Goal: Transaction & Acquisition: Purchase product/service

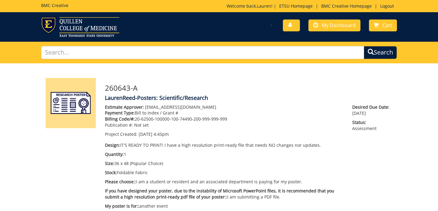
scroll to position [20, 0]
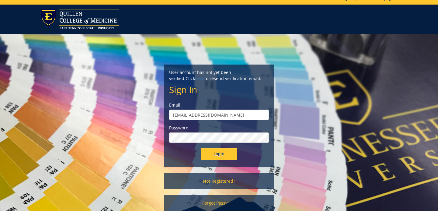
scroll to position [10, 0]
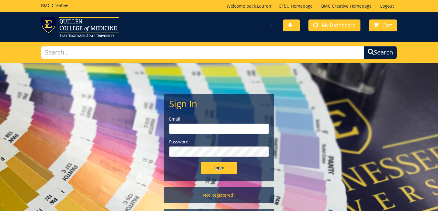
type input "[EMAIL_ADDRESS][DOMAIN_NAME]"
click at [216, 169] on input "Login" at bounding box center [219, 168] width 37 height 12
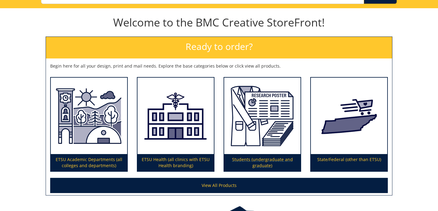
scroll to position [63, 0]
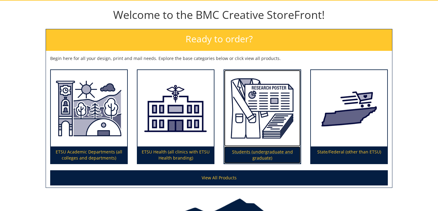
click at [236, 104] on img at bounding box center [262, 108] width 76 height 77
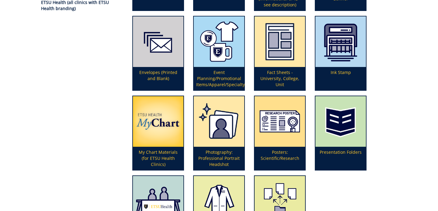
scroll to position [149, 0]
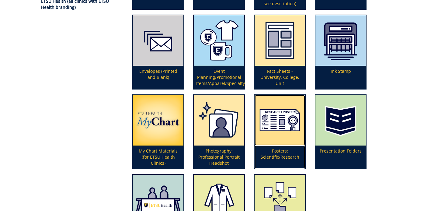
click at [283, 131] on img at bounding box center [280, 120] width 51 height 51
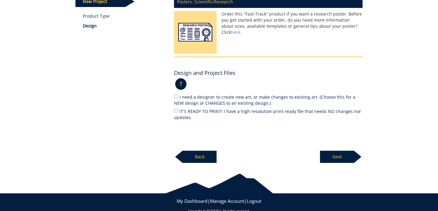
scroll to position [101, 0]
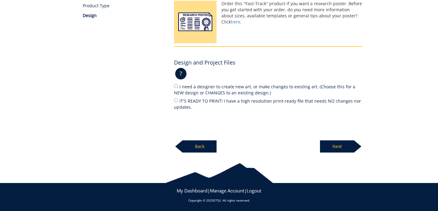
click at [189, 99] on label "IT'S READY TO PRINT! I have a high resolution print-ready file that needs NO ch…" at bounding box center [268, 103] width 189 height 13
click at [178, 99] on input "IT'S READY TO PRINT! I have a high resolution print-ready file that needs NO ch…" at bounding box center [176, 100] width 4 height 4
radio input "true"
click at [331, 150] on p "Next" at bounding box center [337, 146] width 34 height 12
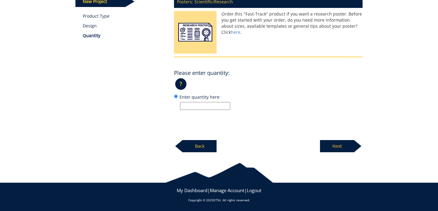
click at [227, 105] on input "Enter quantity here:" at bounding box center [205, 106] width 50 height 8
type input "1"
click at [342, 148] on p "Next" at bounding box center [337, 146] width 34 height 12
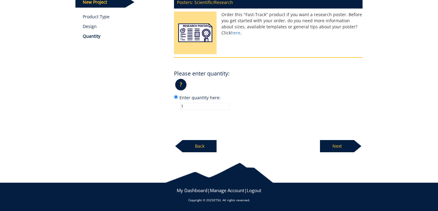
scroll to position [89, 0]
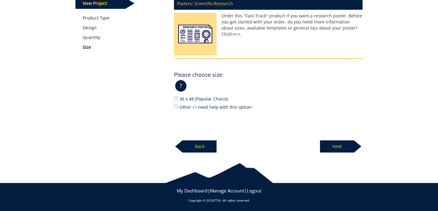
click at [216, 100] on label "36 x 48 (Popular Choice)" at bounding box center [268, 98] width 189 height 7
click at [178, 100] on input "36 x 48 (Popular Choice)" at bounding box center [176, 98] width 4 height 4
radio input "true"
click at [343, 146] on p "Next" at bounding box center [337, 146] width 34 height 12
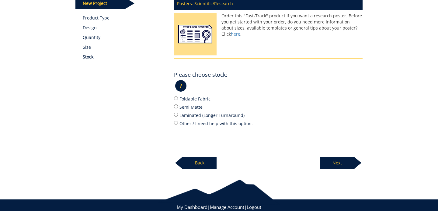
click at [193, 106] on label "Semi Matte" at bounding box center [268, 107] width 189 height 7
click at [178, 106] on input "Semi Matte" at bounding box center [176, 106] width 4 height 4
radio input "true"
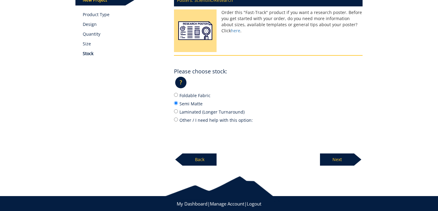
click at [330, 159] on p "Next" at bounding box center [337, 159] width 34 height 12
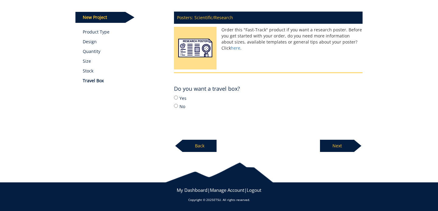
scroll to position [74, 0]
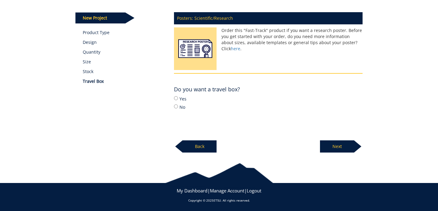
click at [185, 101] on label "Yes" at bounding box center [268, 98] width 189 height 7
click at [178, 100] on input "Yes" at bounding box center [176, 98] width 4 height 4
radio input "true"
click at [177, 107] on input "No" at bounding box center [176, 106] width 4 height 4
radio input "true"
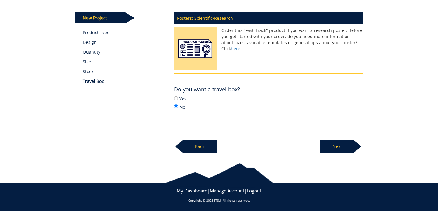
click at [182, 97] on label "Yes" at bounding box center [268, 98] width 189 height 7
click at [178, 97] on input "Yes" at bounding box center [176, 98] width 4 height 4
radio input "true"
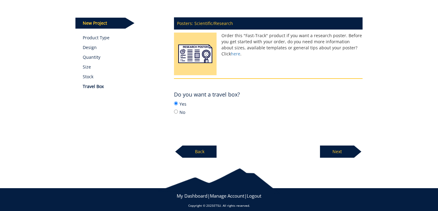
click at [335, 153] on p "Next" at bounding box center [337, 152] width 34 height 12
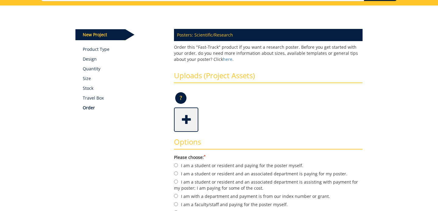
scroll to position [83, 0]
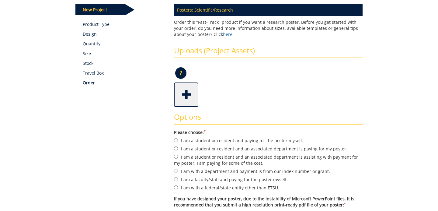
click at [191, 90] on span at bounding box center [187, 93] width 24 height 21
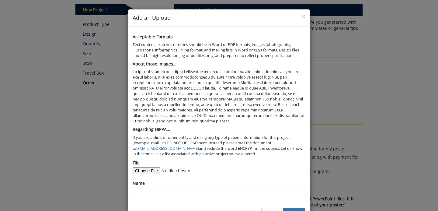
scroll to position [21, 0]
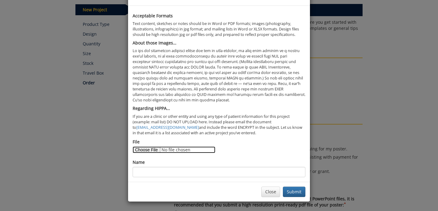
click at [152, 149] on input "File" at bounding box center [174, 149] width 83 height 7
type input "C:\fakepath\poster presentation.pdf"
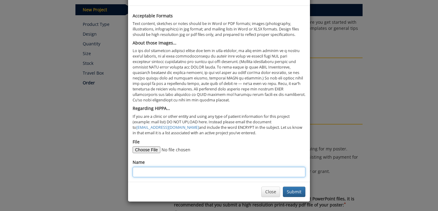
click at [173, 168] on input "Name" at bounding box center [219, 172] width 173 height 10
type input "Lauren Reed"
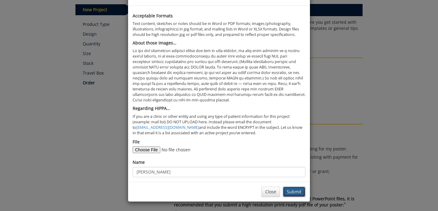
click at [291, 192] on button "Submit" at bounding box center [294, 192] width 23 height 10
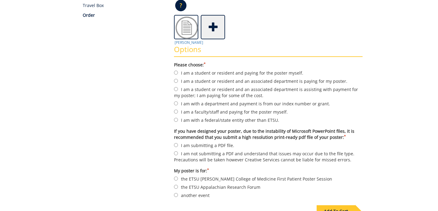
scroll to position [162, 0]
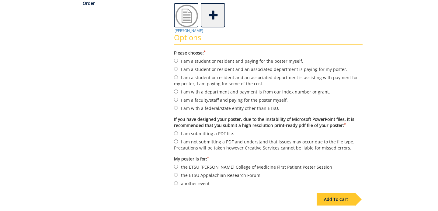
click at [181, 70] on label "I am a student or resident and an associated department is paying for my poster." at bounding box center [268, 69] width 189 height 7
click at [178, 70] on input "I am a student or resident and an associated department is paying for my poster." at bounding box center [176, 69] width 4 height 4
radio input "true"
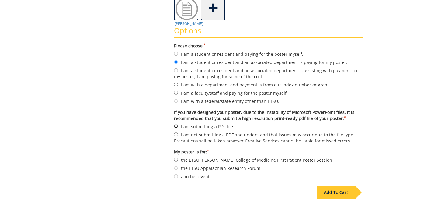
click at [176, 124] on input "I am submitting a PDF file." at bounding box center [176, 126] width 4 height 4
radio input "true"
click at [178, 174] on input "another event" at bounding box center [176, 176] width 4 height 4
radio input "true"
click at [326, 189] on div "Add To Cart" at bounding box center [336, 192] width 39 height 12
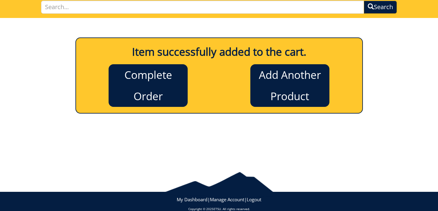
scroll to position [44, 0]
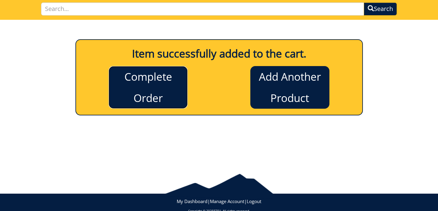
click at [144, 86] on link "Complete Order" at bounding box center [148, 87] width 79 height 43
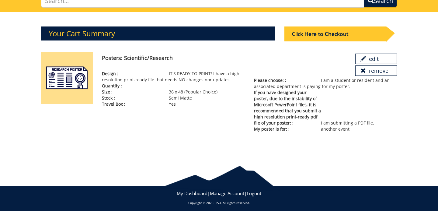
scroll to position [54, 0]
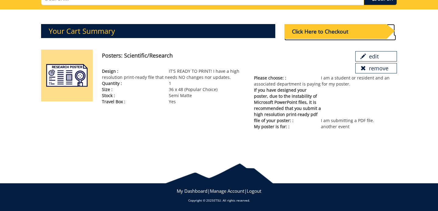
click at [351, 38] on div "Click Here to Checkout" at bounding box center [336, 31] width 102 height 15
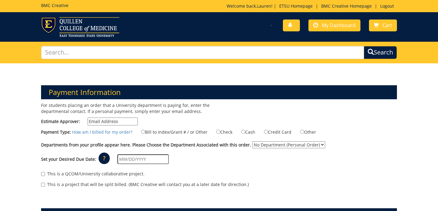
scroll to position [8, 0]
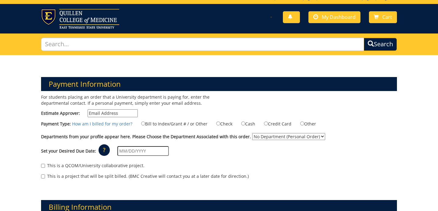
click at [121, 118] on div "For students placing an order that a University department is paying for, enter…" at bounding box center [128, 107] width 183 height 26
click at [121, 114] on input "Estimate Approver:" at bounding box center [113, 113] width 50 height 8
type input "yangh@mail.etsu.edu"
click at [142, 123] on label "Bill to Index/Grant # / or Other" at bounding box center [171, 123] width 74 height 7
click at [142, 123] on input "Bill to Index/Grant # / or Other" at bounding box center [143, 123] width 4 height 4
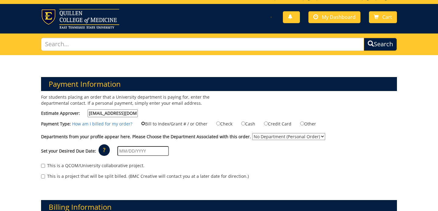
radio input "true"
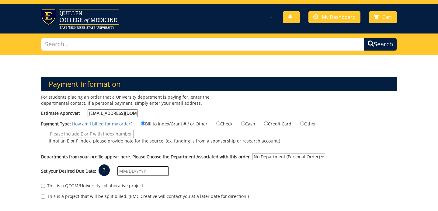
click at [124, 134] on input "If not an E or F index, please provide note for the source. (ex. funding is fro…" at bounding box center [91, 134] width 85 height 8
type input "20-62500-100000-100-74490-200-999-999-999"
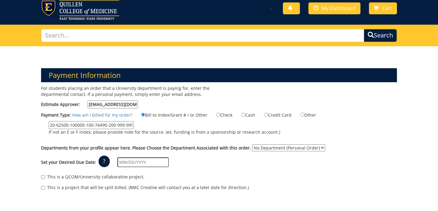
click at [149, 158] on input "text" at bounding box center [143, 162] width 51 height 10
click at [204, 174] on div "This is a QCOM/University collaborative project." at bounding box center [219, 178] width 356 height 9
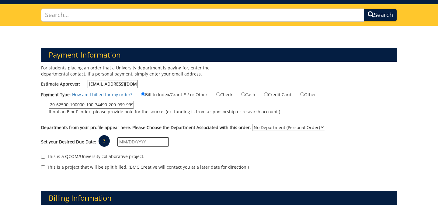
scroll to position [38, 0]
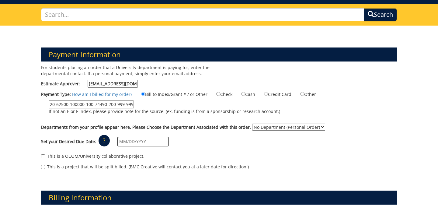
click at [146, 141] on input "text" at bounding box center [143, 142] width 51 height 10
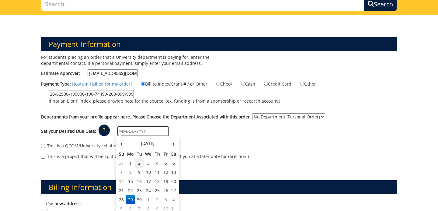
scroll to position [53, 0]
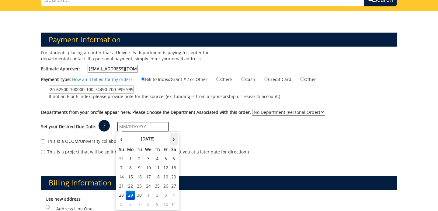
click at [174, 137] on th "›" at bounding box center [174, 139] width 8 height 12
click at [150, 159] on td "1" at bounding box center [149, 158] width 10 height 9
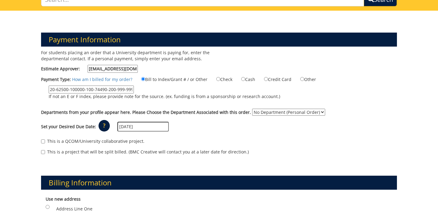
click at [144, 129] on input "[DATE]" at bounding box center [143, 127] width 51 height 10
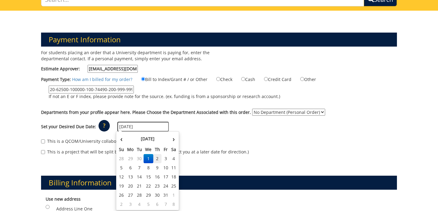
click at [158, 158] on td "2" at bounding box center [157, 158] width 9 height 9
type input "[DATE]"
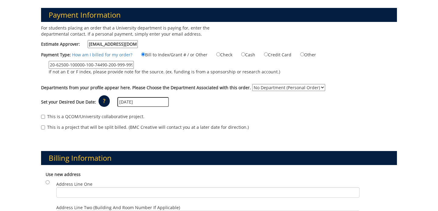
scroll to position [78, 0]
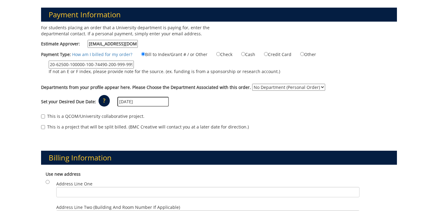
click at [96, 139] on div "Billing Information Use new address Address Line One City State TN AL AK AS AZ" at bounding box center [219, 198] width 365 height 125
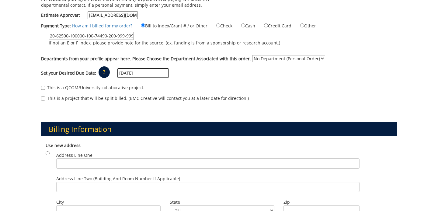
scroll to position [107, 0]
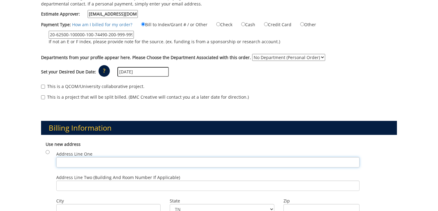
click at [68, 163] on input "Address Line One" at bounding box center [208, 162] width 304 height 10
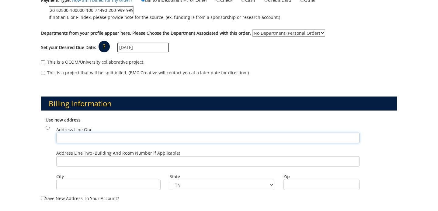
scroll to position [134, 0]
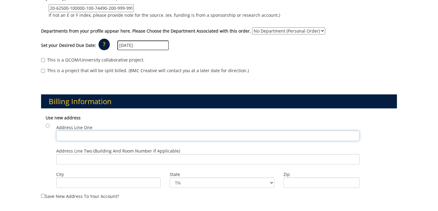
paste input "East Tennessee State University"
type input "East Tennessee State University"
click at [139, 158] on input "Address Line Two (Building and Room Number if applicable)" at bounding box center [208, 159] width 304 height 10
paste input "Building 1, 2nd Floor PO Box 70575"
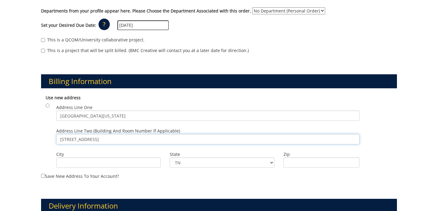
scroll to position [158, 0]
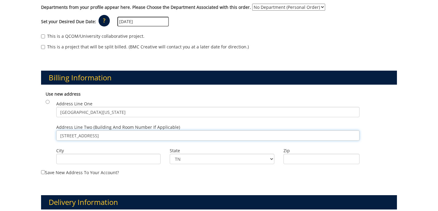
type input "Building 1, 2nd Floor PO Box 70575"
click at [130, 169] on label "Save new address to your account?" at bounding box center [219, 132] width 356 height 88
click at [45, 170] on input "Save new address to your account?" at bounding box center [43, 172] width 4 height 4
click at [128, 158] on input "City" at bounding box center [108, 159] width 104 height 10
click at [109, 169] on div "Use new address Address Line One East Tennessee State University Address Line T…" at bounding box center [219, 128] width 356 height 81
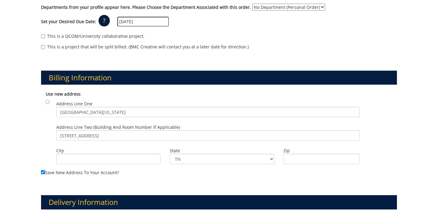
click at [104, 171] on label "Save new address to your account?" at bounding box center [219, 132] width 356 height 88
click at [45, 171] on input "Save new address to your account?" at bounding box center [43, 172] width 4 height 4
checkbox input "false"
click at [101, 161] on input "City" at bounding box center [108, 159] width 104 height 10
type input "Johnson City"
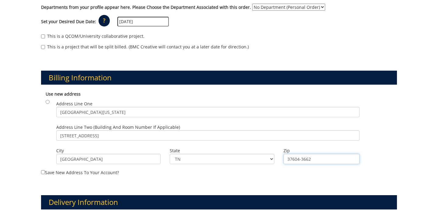
click at [318, 159] on input "37604-3662" at bounding box center [322, 159] width 76 height 10
type input "37614"
click at [255, 160] on select "TN AL AK AS AZ AR CA CO CT DE DC FM FL GA GU HI ID IL IN IA KS KY LA ME MH MD M…" at bounding box center [222, 159] width 104 height 10
click at [170, 154] on select "TN AL AK AS AZ AR CA CO CT DE DC FM FL GA GU HI ID IL IN IA KS KY LA ME MH MD M…" at bounding box center [222, 159] width 104 height 10
click at [135, 156] on input "Johnson City" at bounding box center [108, 159] width 104 height 10
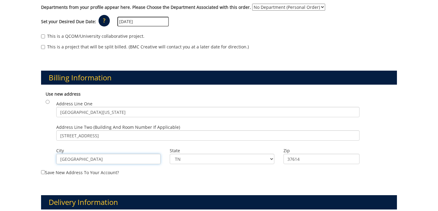
type input "Johnson City"
click at [183, 156] on select "TN AL AK AS AZ AR CA CO CT DE DC FM FL GA GU HI ID IL IN IA KS KY LA ME MH MD M…" at bounding box center [222, 159] width 104 height 10
click at [170, 154] on select "TN AL AK AS AZ AR CA CO CT DE DC FM FL GA GU HI ID IL IN IA KS KY LA ME MH MD M…" at bounding box center [222, 159] width 104 height 10
click at [186, 159] on select "TN AL AK AS AZ AR CA CO CT DE DC FM FL GA GU HI ID IL IN IA KS KY LA ME MH MD M…" at bounding box center [222, 159] width 104 height 10
select select "1"
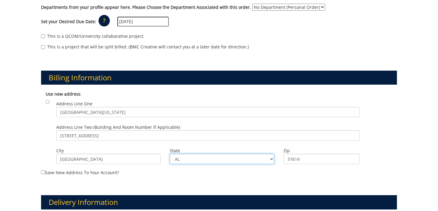
click at [170, 154] on select "TN AL AK AS AZ AR CA CO CT DE DC FM FL GA GU HI ID IL IN IA KS KY LA ME MH MD M…" at bounding box center [222, 159] width 104 height 10
click at [230, 170] on label "Save new address to your account?" at bounding box center [219, 132] width 356 height 88
click at [45, 170] on input "Save new address to your account?" at bounding box center [43, 172] width 4 height 4
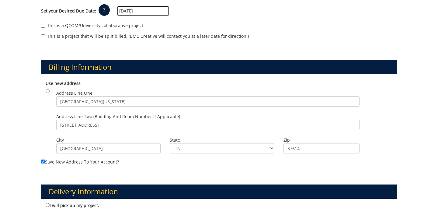
click at [50, 161] on label "Save new address to your account?" at bounding box center [219, 121] width 356 height 88
click at [45, 161] on input "Save new address to your account?" at bounding box center [43, 162] width 4 height 4
checkbox input "false"
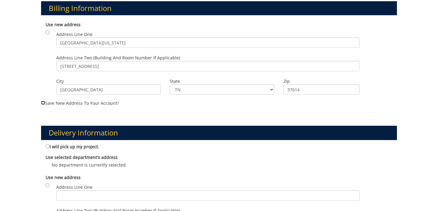
scroll to position [227, 0]
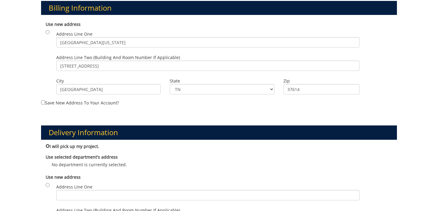
click at [48, 146] on input "I will pick up my project." at bounding box center [48, 146] width 4 height 4
radio input "true"
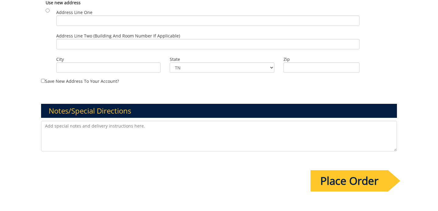
scroll to position [407, 0]
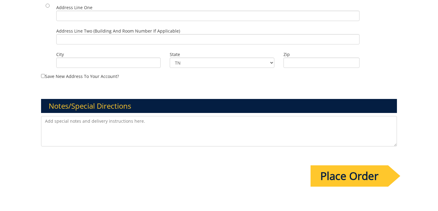
click at [336, 171] on input "Place Order" at bounding box center [350, 175] width 78 height 21
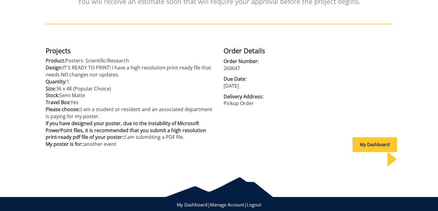
scroll to position [120, 0]
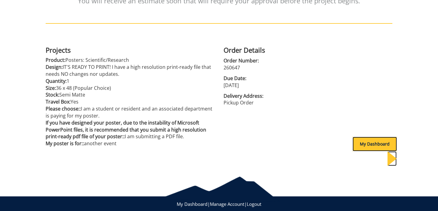
click at [366, 139] on div "My Dashboard" at bounding box center [375, 144] width 44 height 15
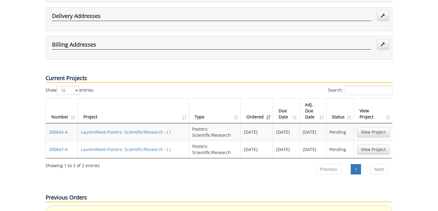
scroll to position [160, 0]
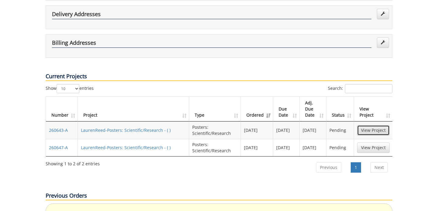
click at [376, 125] on link "View Project" at bounding box center [373, 130] width 33 height 10
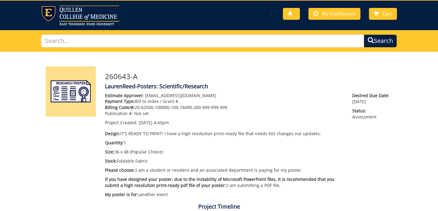
scroll to position [17, 0]
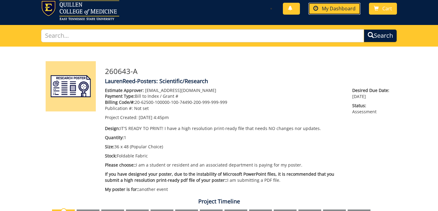
click at [334, 12] on link "My Dashboard" at bounding box center [335, 9] width 52 height 12
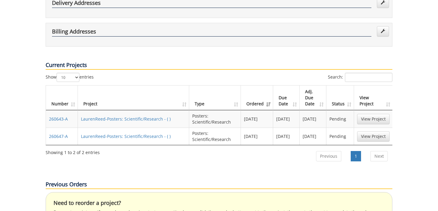
scroll to position [174, 0]
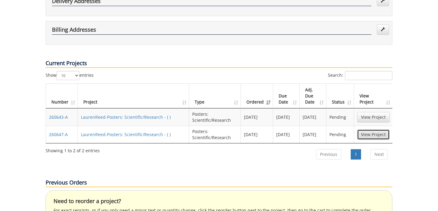
click at [363, 129] on link "View Project" at bounding box center [373, 134] width 33 height 10
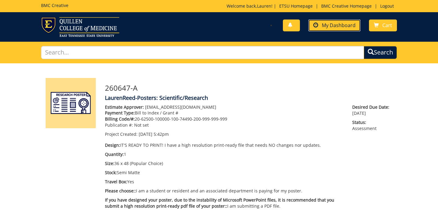
click at [348, 23] on span "My Dashboard" at bounding box center [339, 25] width 34 height 7
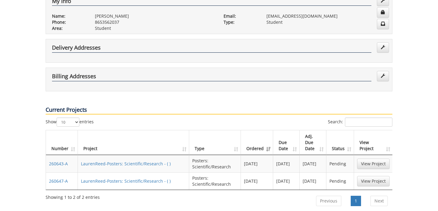
scroll to position [145, 0]
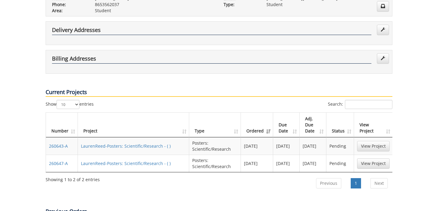
click at [150, 137] on td "LaurenReed-Posters: Scientific/Research - ( )" at bounding box center [133, 145] width 111 height 17
click at [149, 143] on link "LaurenReed-Posters: Scientific/Research - ( )" at bounding box center [126, 146] width 90 height 6
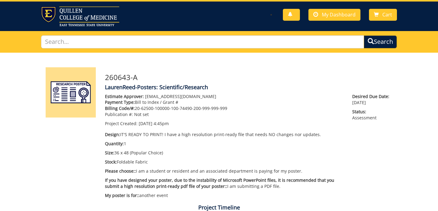
scroll to position [14, 0]
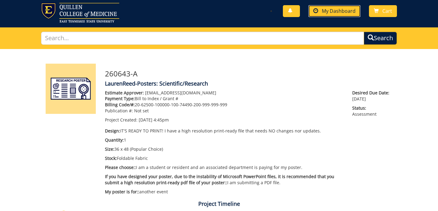
click at [324, 13] on span "My Dashboard" at bounding box center [339, 11] width 34 height 7
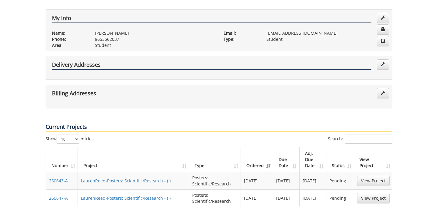
scroll to position [180, 0]
